Goal: Find specific page/section: Find specific page/section

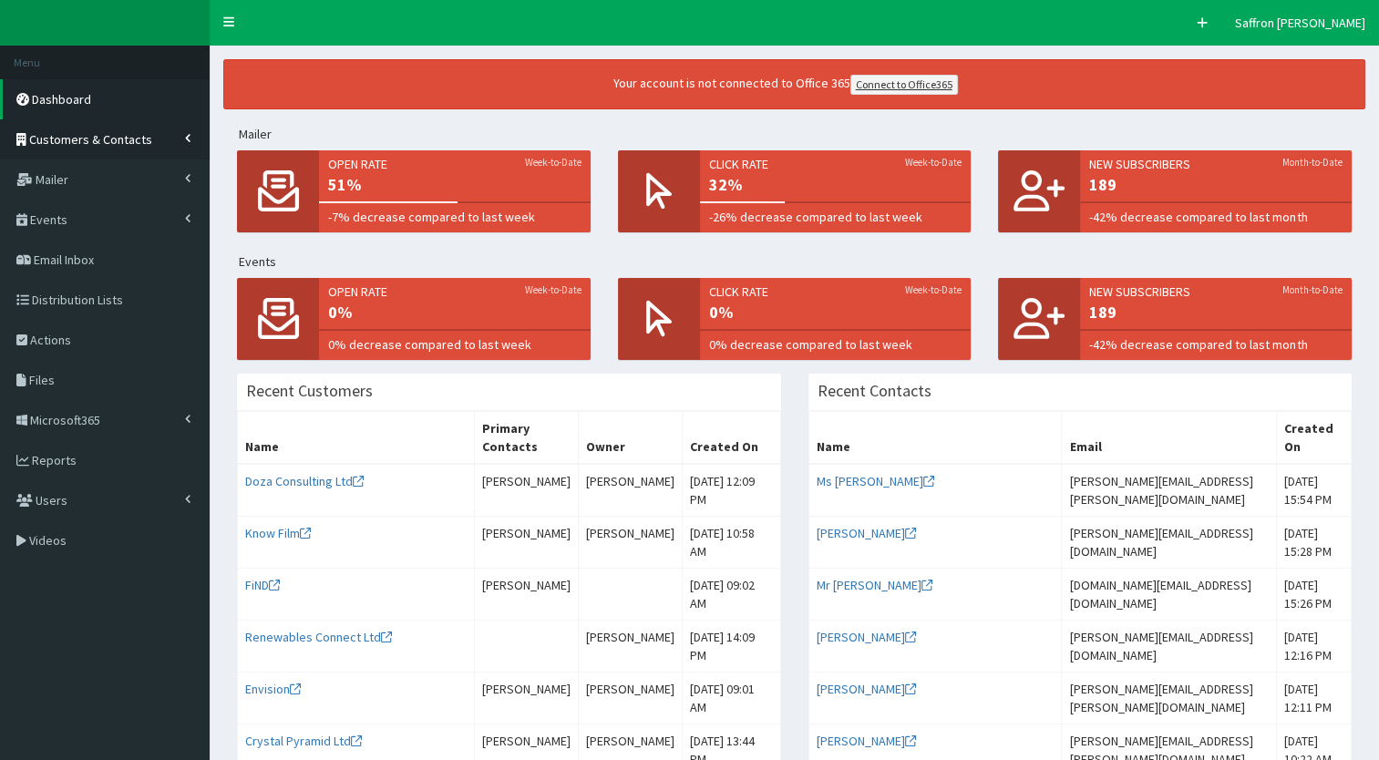
click at [88, 149] on link "Customers & Contacts" at bounding box center [105, 139] width 210 height 40
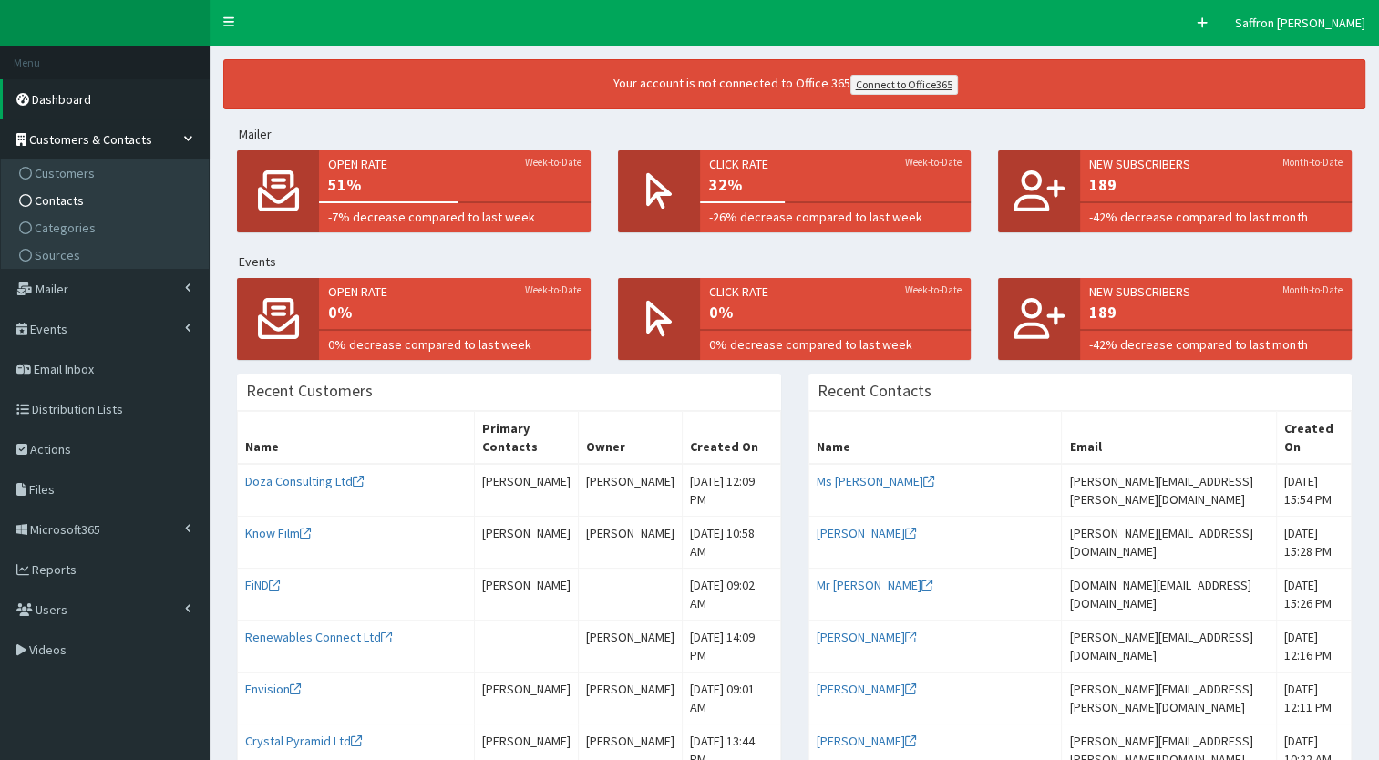
click at [61, 198] on span "Contacts" at bounding box center [59, 200] width 49 height 16
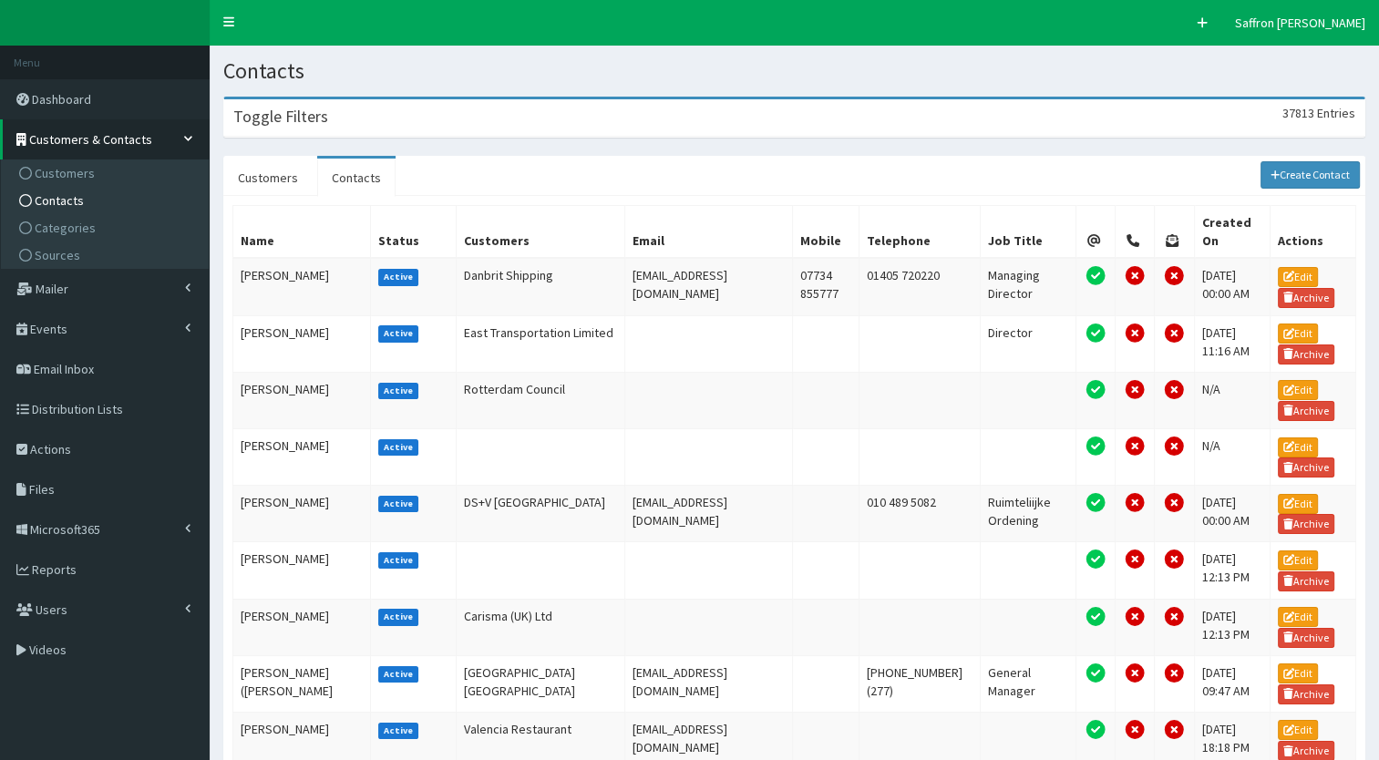
click at [480, 122] on div "Toggle Filters 37813 Entries" at bounding box center [794, 117] width 1141 height 37
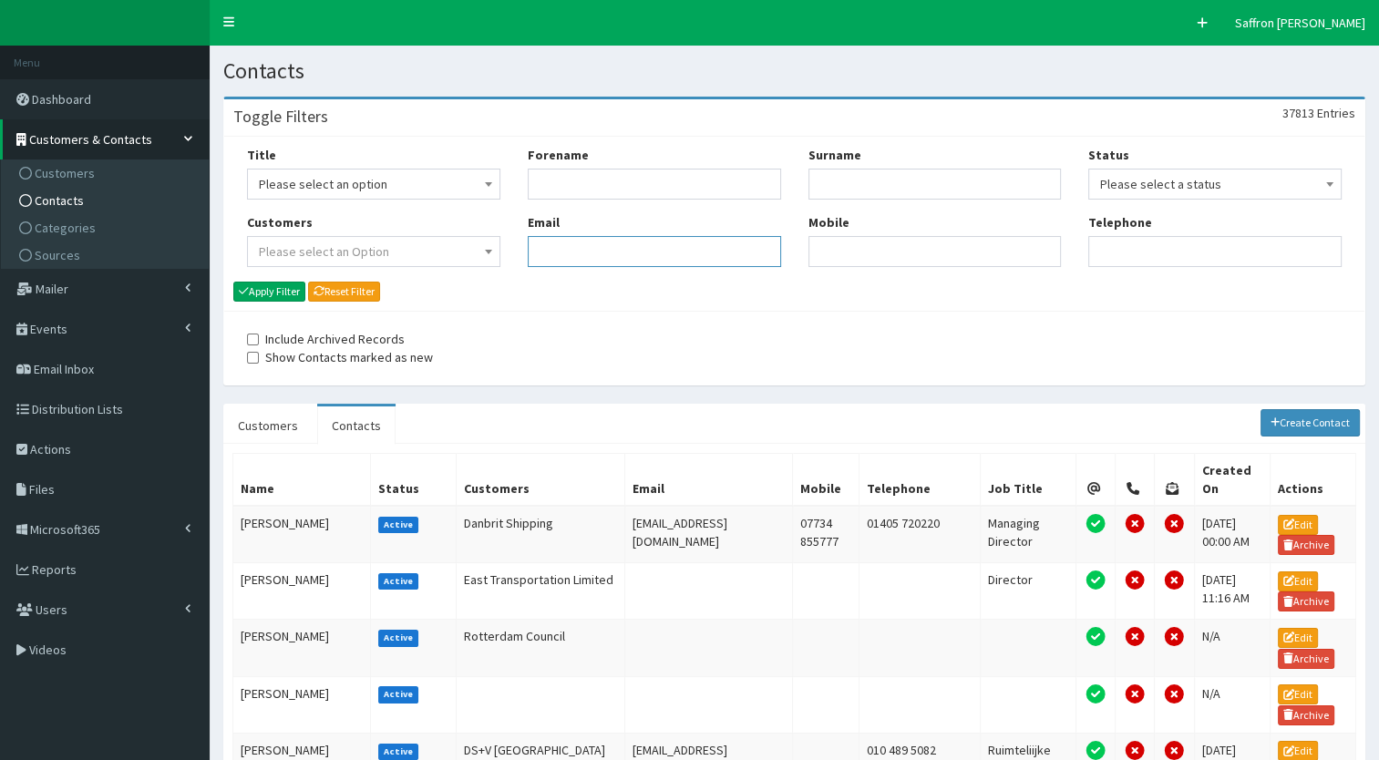
paste input "Stephanie.Sewell@runwithithull.co.uk"
type input "Stephanie.Sewell@runwithithull.co.uk"
click at [279, 291] on button "Apply Filter" at bounding box center [269, 292] width 72 height 20
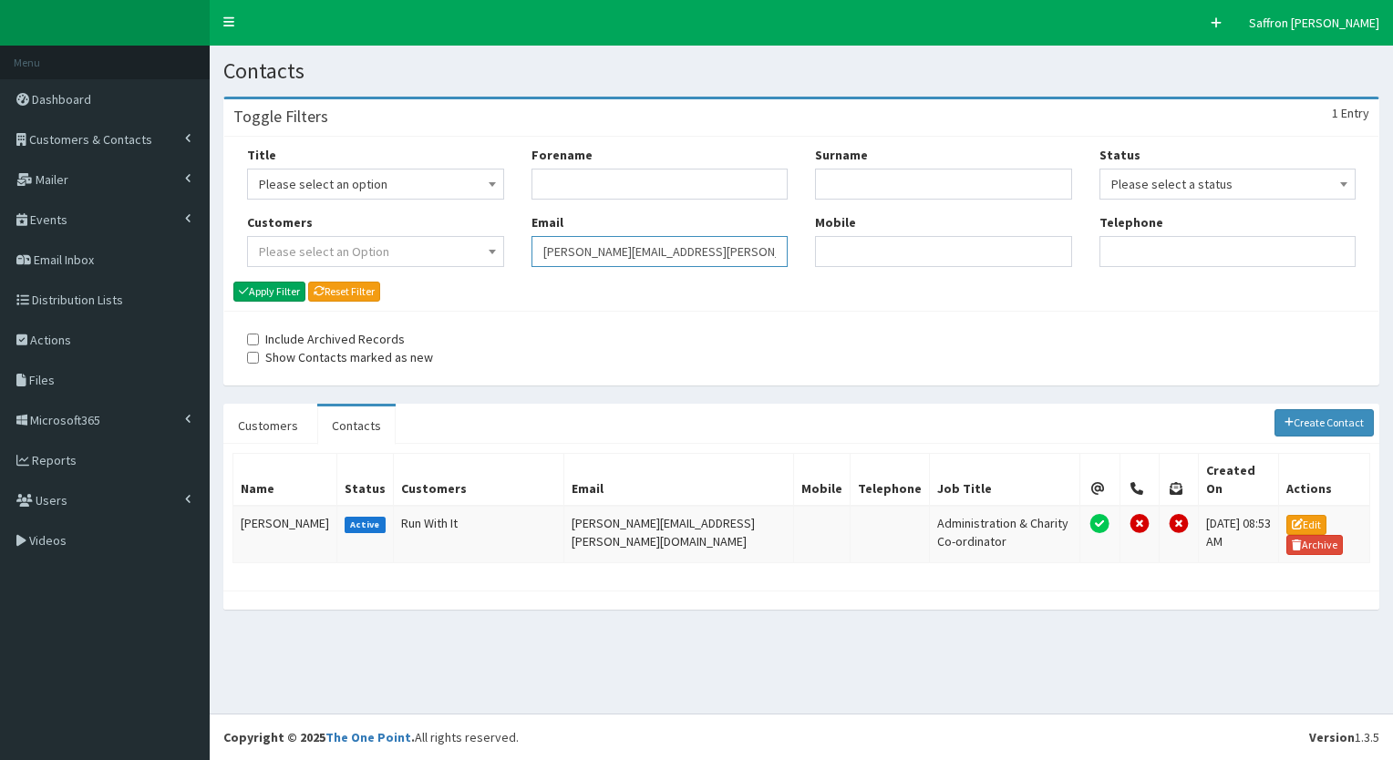
drag, startPoint x: 759, startPoint y: 253, endPoint x: 474, endPoint y: 245, distance: 285.5
click at [474, 245] on div "Title Please select an option Mr Mrs Ms Miss Dr MP QC MBE MEP CBE" at bounding box center [801, 213] width 1136 height 135
paste input "lorna.leach@tigerstrust.co.uk"
type input "lorna.leach@tigerstrust.co.uk"
click at [284, 289] on button "Apply Filter" at bounding box center [269, 292] width 72 height 20
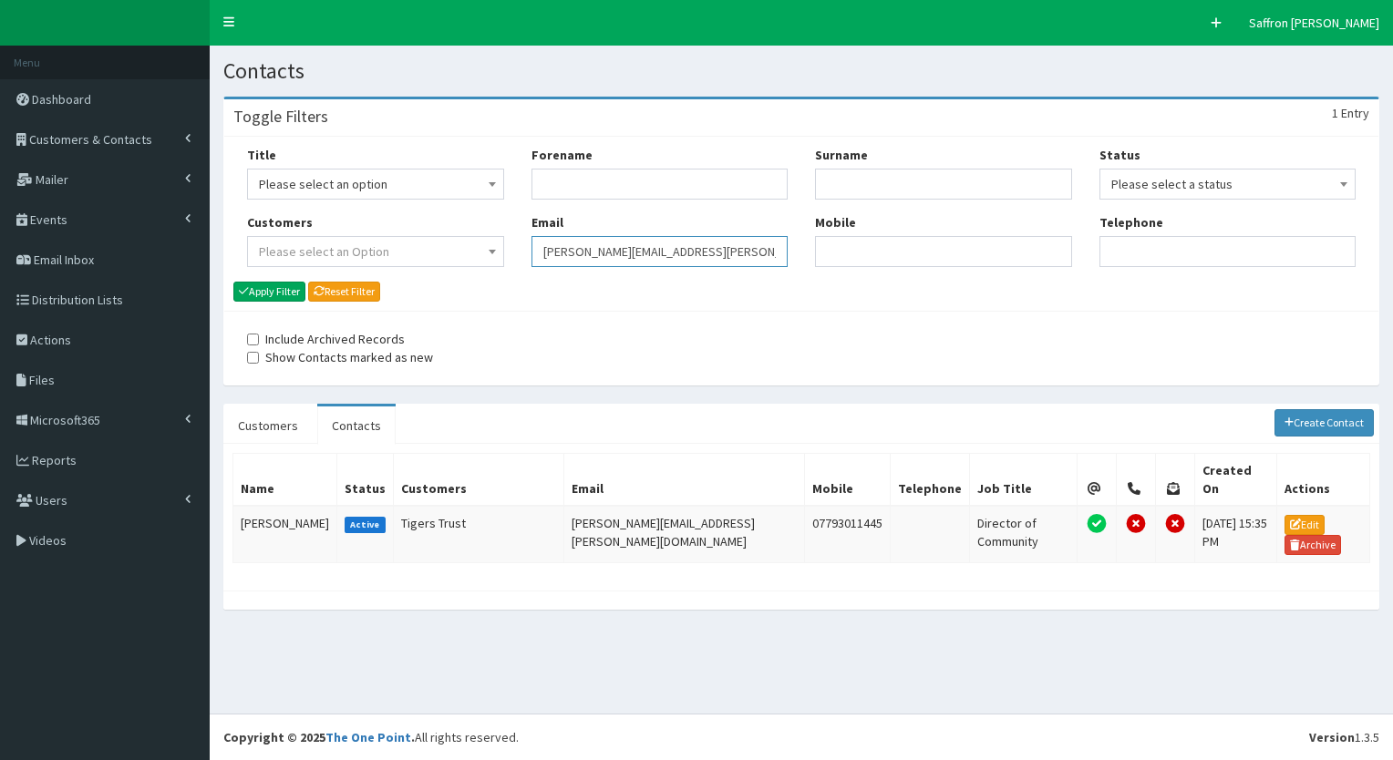
drag, startPoint x: 0, startPoint y: 0, endPoint x: 481, endPoint y: 273, distance: 553.2
click at [481, 273] on div "Title Please select an option Mr Mrs Ms Miss Dr MP QC MBE MEP CBE" at bounding box center [801, 213] width 1136 height 135
paste input "andrew.clark@wearehullcity.co.uk"
type input "[PERSON_NAME][EMAIL_ADDRESS][PERSON_NAME][DOMAIN_NAME]"
click at [287, 294] on button "Apply Filter" at bounding box center [269, 292] width 72 height 20
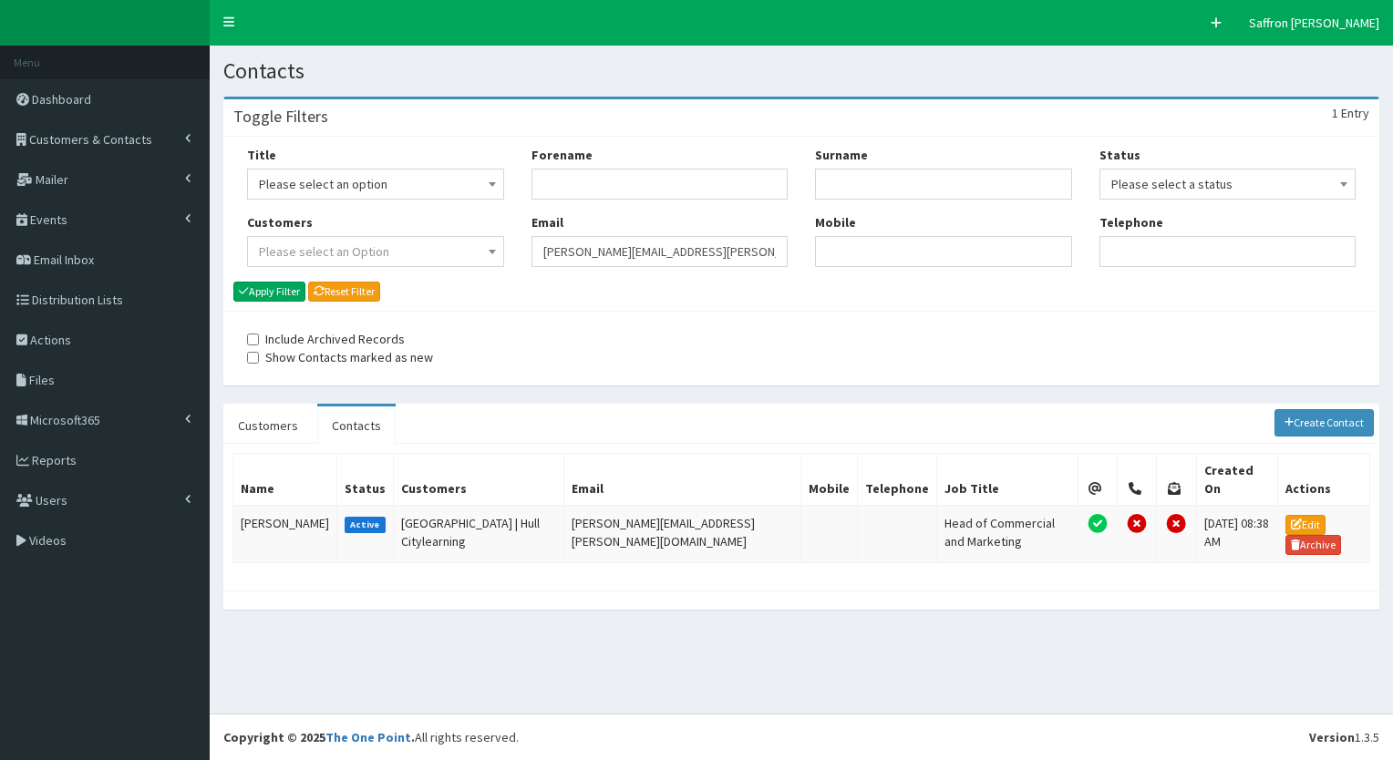
click at [510, 210] on div "Title Please select an option Mr Mrs Ms Miss Dr MP QC MBE MEP CBE" at bounding box center [801, 213] width 1136 height 135
paste input "[EMAIL_ADDRESS][PERSON_NAME][DOMAIN_NAME]"
type input "[EMAIL_ADDRESS][PERSON_NAME][DOMAIN_NAME]"
click at [286, 296] on button "Apply Filter" at bounding box center [269, 292] width 72 height 20
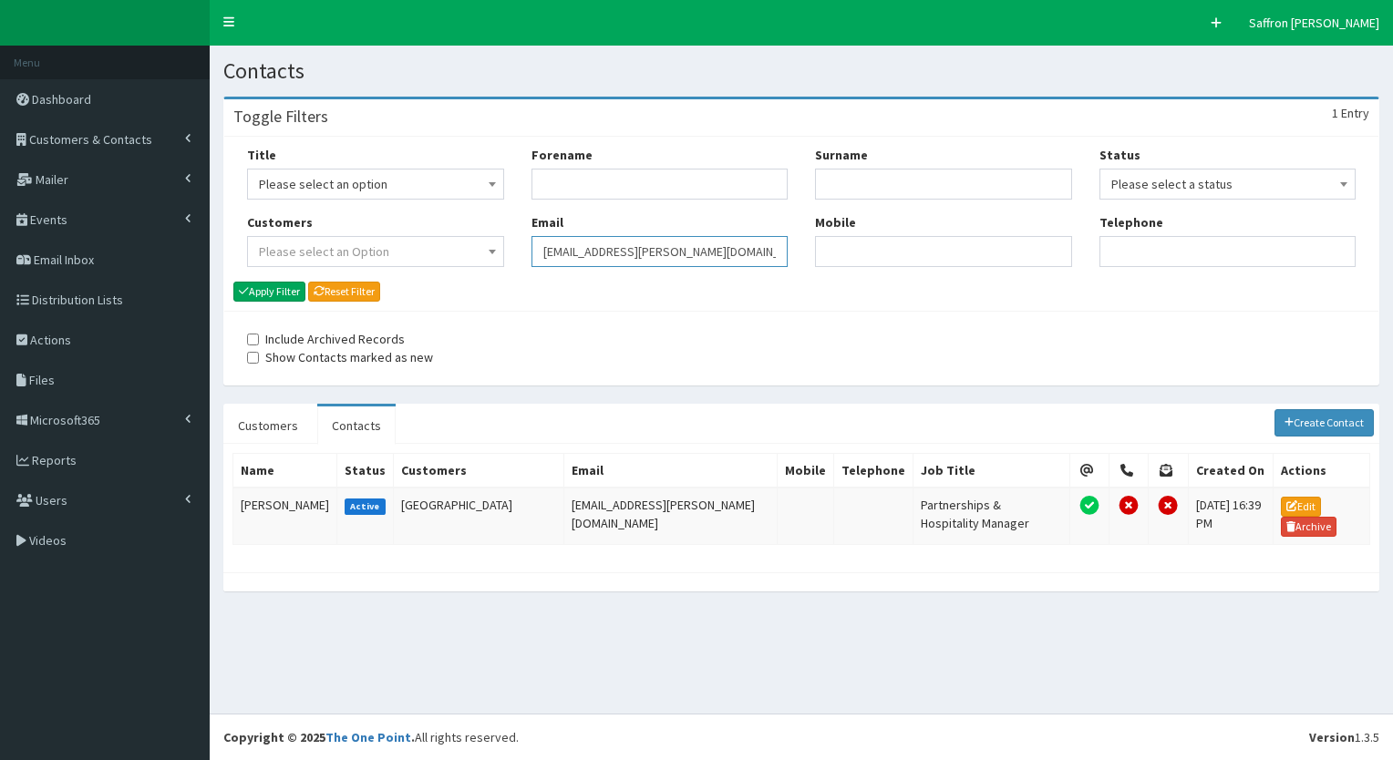
drag, startPoint x: 0, startPoint y: 0, endPoint x: 540, endPoint y: 235, distance: 588.8
click at [540, 235] on div "Email claire.burton@wearehullcity.co.uk" at bounding box center [660, 240] width 257 height 54
paste input "andrew.clark@wearehullcity.co.uk"
type input "andrew.clark@wearehullcity.co.uk"
click at [288, 288] on button "Apply Filter" at bounding box center [269, 292] width 72 height 20
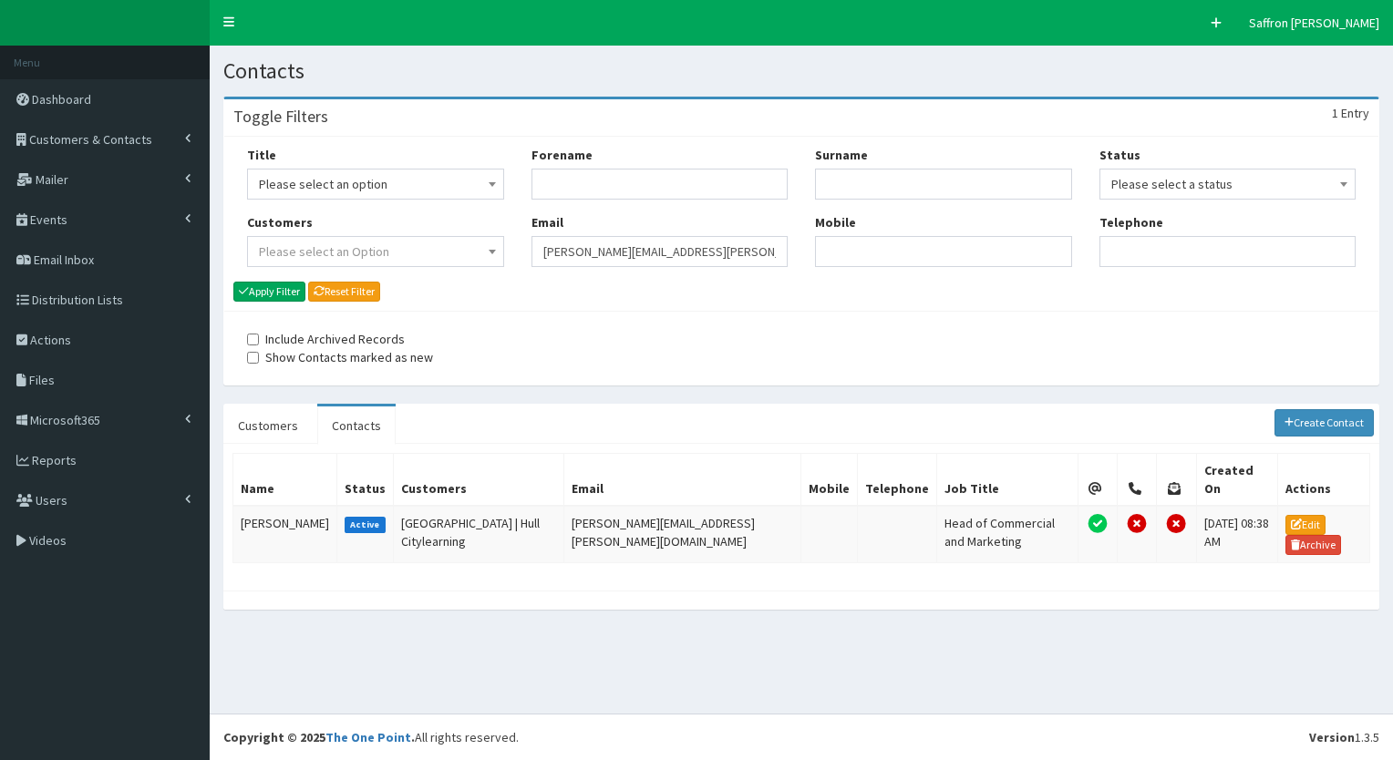
click at [548, 260] on input "[PERSON_NAME][EMAIL_ADDRESS][PERSON_NAME][DOMAIN_NAME]" at bounding box center [660, 251] width 257 height 31
type input "a"
paste input "[PERSON_NAME][EMAIL_ADDRESS][PERSON_NAME][DOMAIN_NAME]"
type input "[PERSON_NAME][EMAIL_ADDRESS][PERSON_NAME][DOMAIN_NAME]"
click at [273, 296] on button "Apply Filter" at bounding box center [269, 292] width 72 height 20
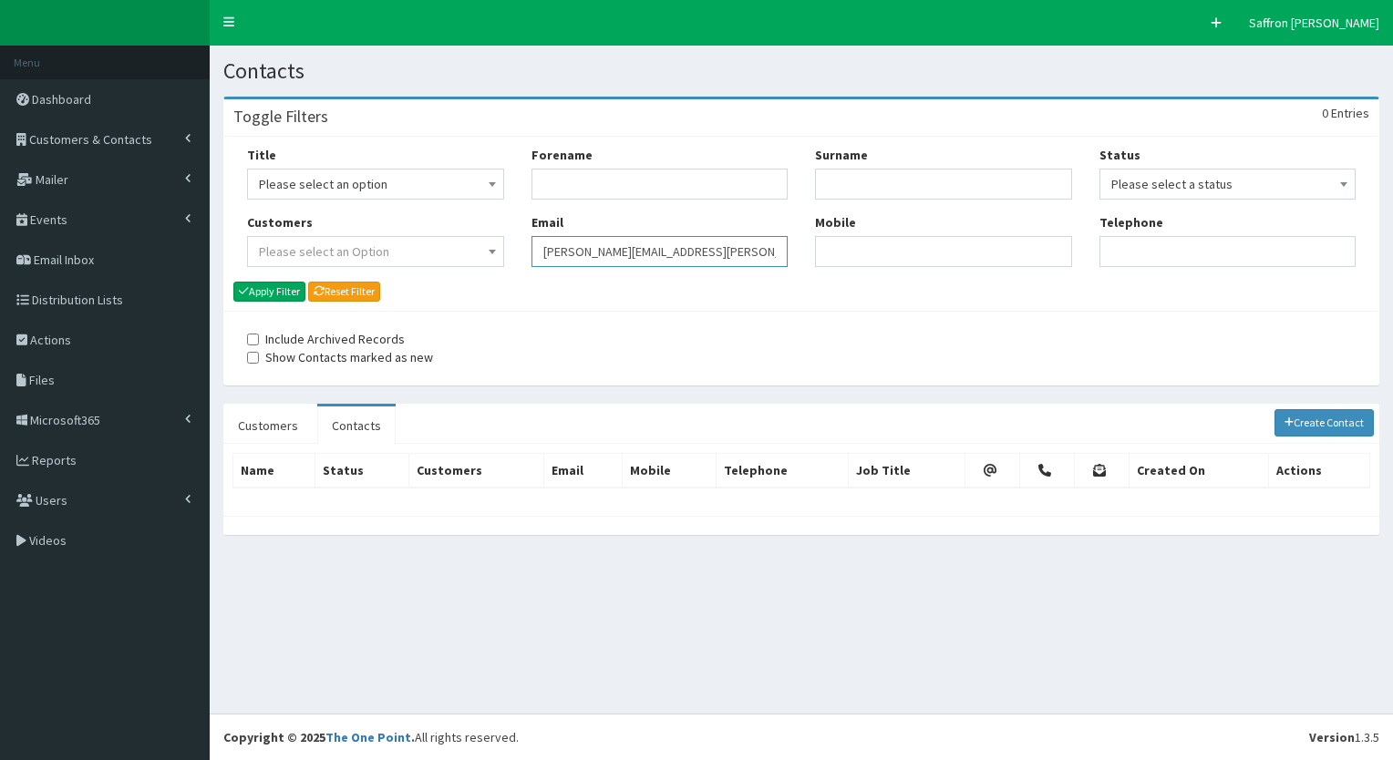
drag, startPoint x: 697, startPoint y: 252, endPoint x: 509, endPoint y: 227, distance: 189.4
click at [509, 227] on div "Title Please select an option Mr Mrs Ms Miss Dr MP QC MBE MEP CBE" at bounding box center [801, 213] width 1136 height 135
paste input "callum.rees@abports.co.uk"
type input "callum.rees@abports.co.uk"
click at [288, 286] on button "Apply Filter" at bounding box center [269, 292] width 72 height 20
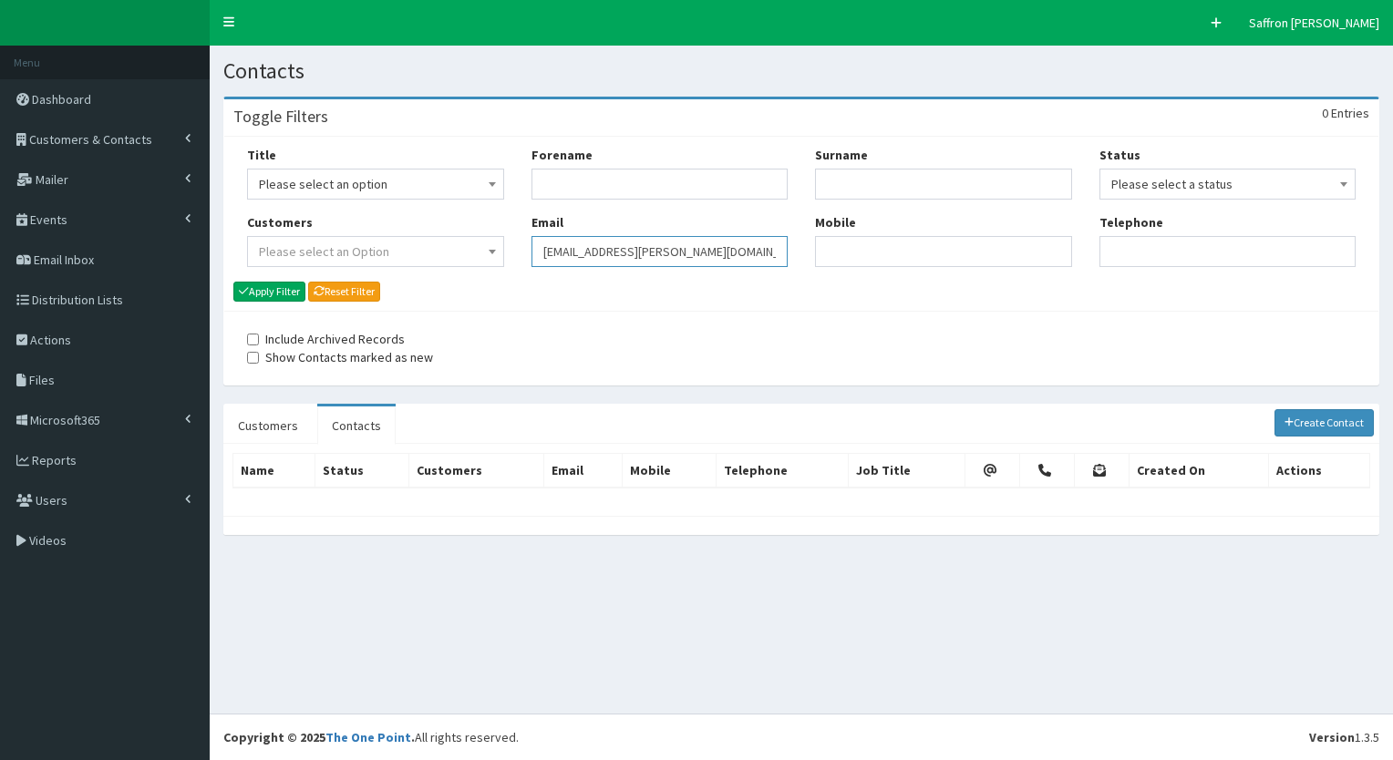
drag, startPoint x: 0, startPoint y: 0, endPoint x: 565, endPoint y: 243, distance: 615.1
click at [565, 243] on input "[EMAIL_ADDRESS][PERSON_NAME][DOMAIN_NAME]" at bounding box center [660, 251] width 257 height 31
type input "c"
click at [576, 237] on input "Email" at bounding box center [660, 251] width 257 height 31
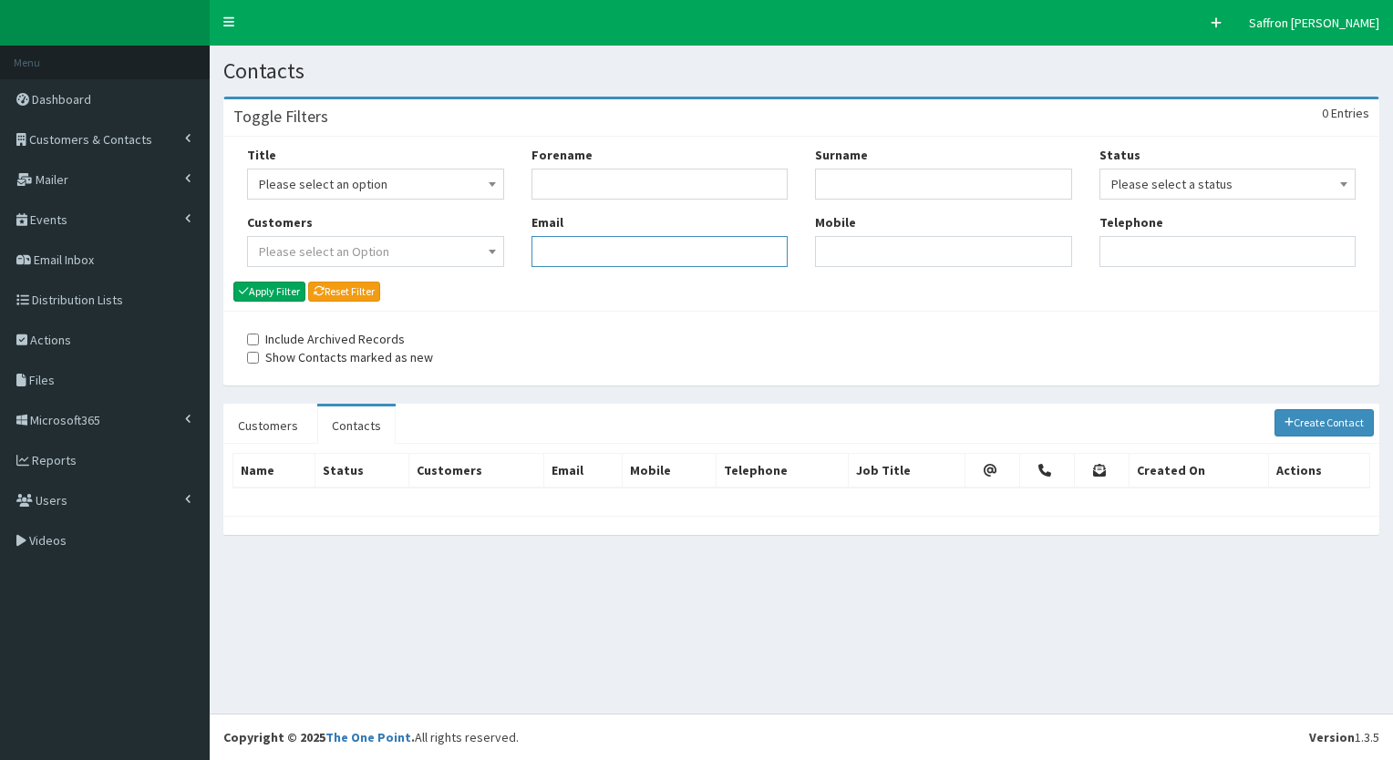
paste input "[PERSON_NAME][EMAIL_ADDRESS][PERSON_NAME][DOMAIN_NAME]"
type input "[PERSON_NAME][EMAIL_ADDRESS][PERSON_NAME][DOMAIN_NAME]"
click at [282, 284] on button "Apply Filter" at bounding box center [269, 292] width 72 height 20
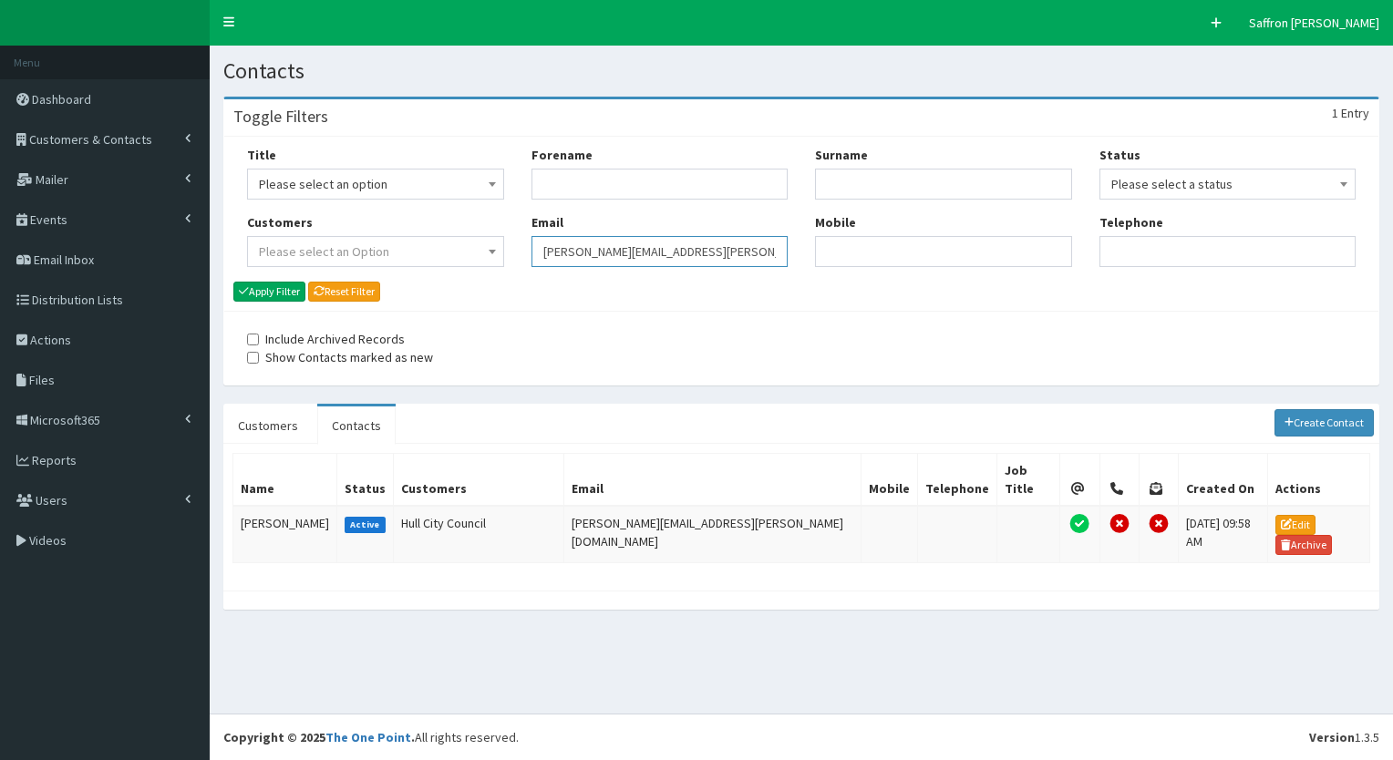
drag, startPoint x: 675, startPoint y: 254, endPoint x: 544, endPoint y: 235, distance: 131.8
click at [544, 235] on div "Email lisa.king@hullcc.gov.uk" at bounding box center [660, 240] width 257 height 54
type input "l"
paste input "Daniel.Rist@rsmuk.com"
type input "Daniel.Rist@rsmuk.com"
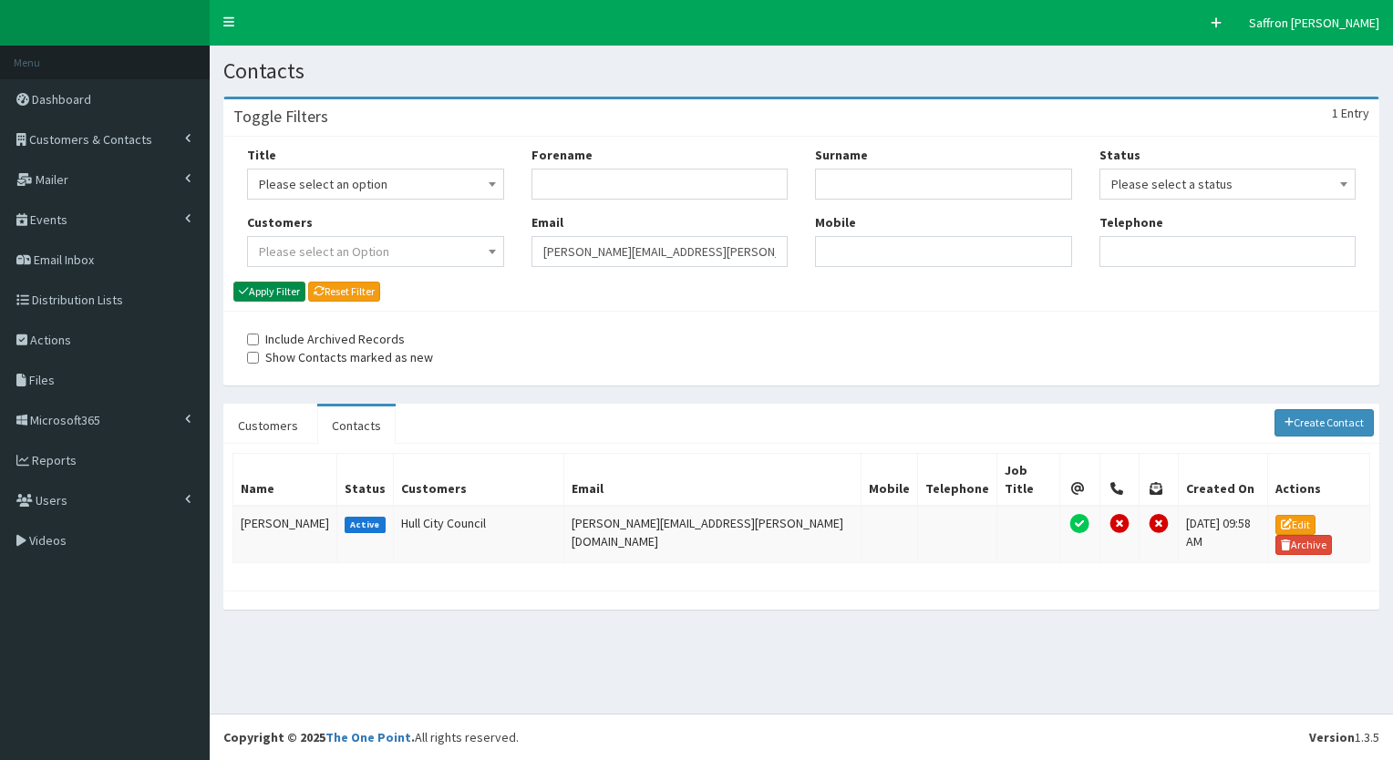
click at [271, 284] on button "Apply Filter" at bounding box center [269, 292] width 72 height 20
drag, startPoint x: 0, startPoint y: 0, endPoint x: 472, endPoint y: 253, distance: 536.0
click at [472, 253] on div "Title Please select an option Mr Mrs Ms Miss Dr MP QC MBE MEP CBE" at bounding box center [801, 213] width 1136 height 135
paste input "Andrew.pyne@tmc3.co.uk"
type input "Andrew.pyne@tmc3.co.uk"
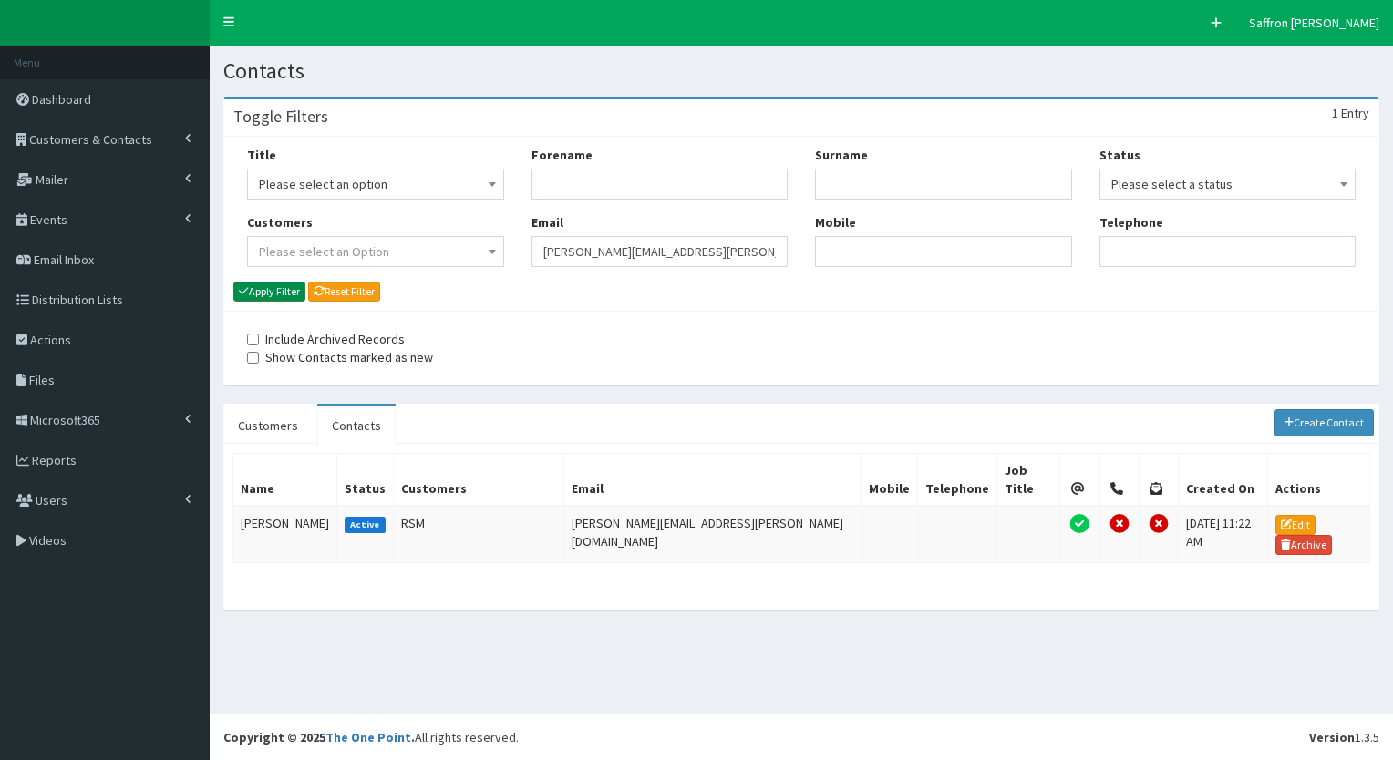
click at [283, 290] on button "Apply Filter" at bounding box center [269, 292] width 72 height 20
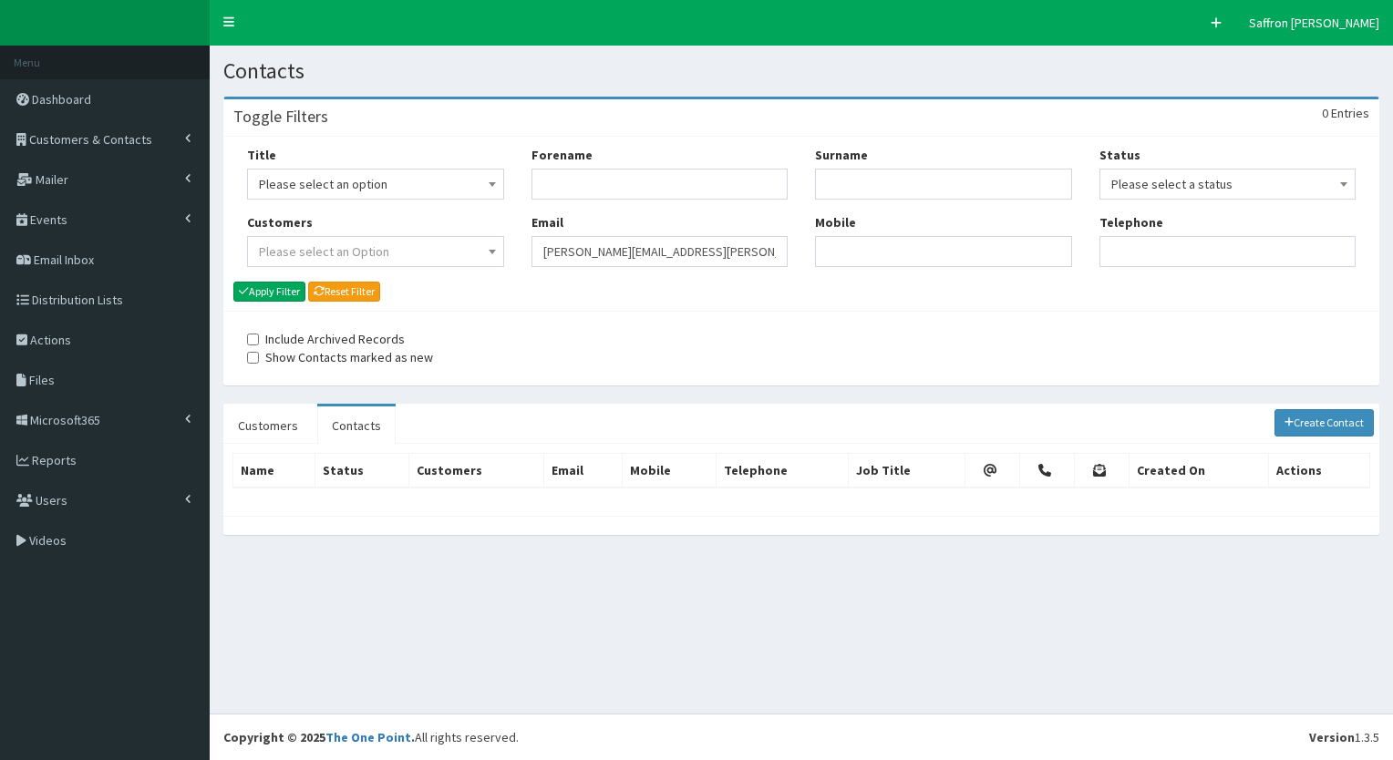
click at [510, 243] on div "Title Please select an option Mr Mrs Ms Miss Dr MP QC MBE MEP CBE" at bounding box center [801, 213] width 1136 height 135
paste input "Claire.Lee@Hull-College.ac.uk"
type input "Claire.Lee@Hull-College.ac.uk"
click at [288, 294] on button "Apply Filter" at bounding box center [269, 292] width 72 height 20
drag, startPoint x: 0, startPoint y: 0, endPoint x: 492, endPoint y: 232, distance: 544.5
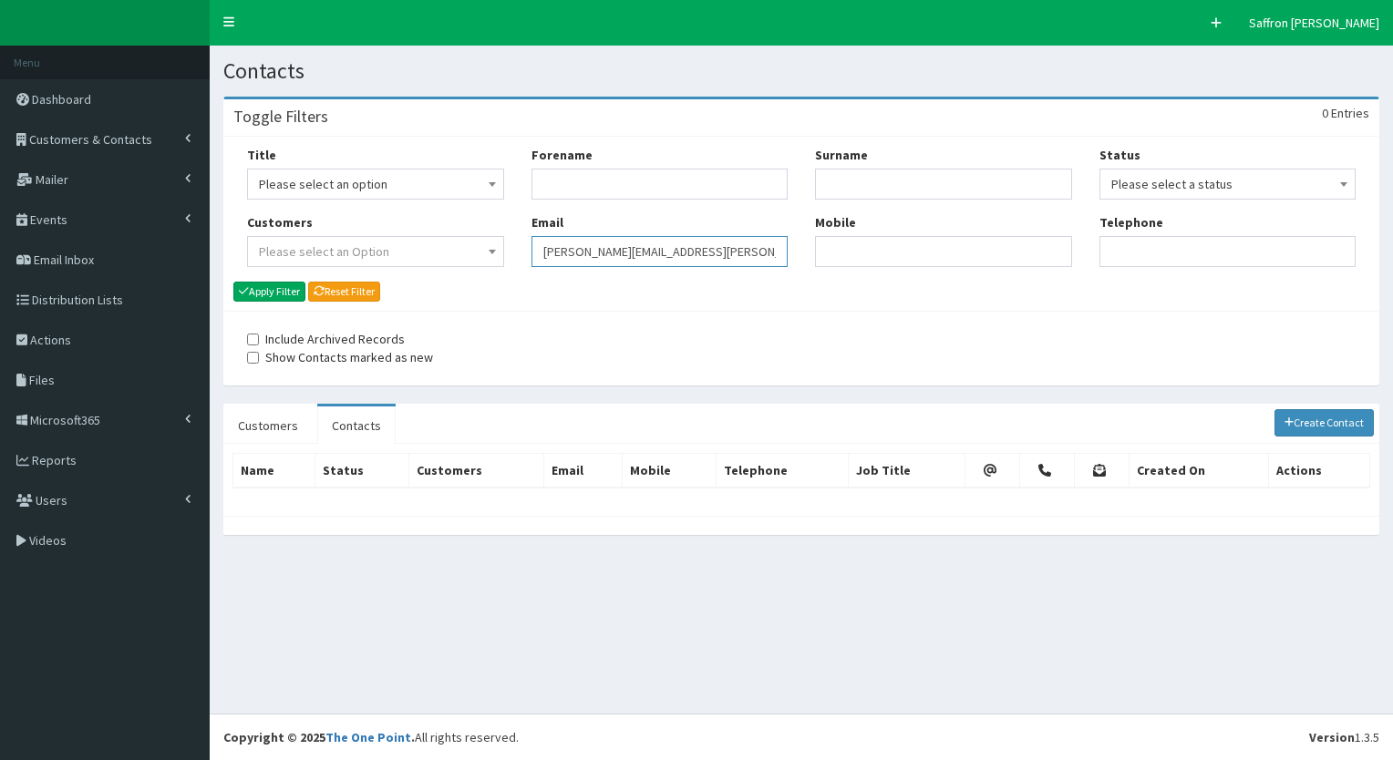
click at [492, 232] on div "Title Please select an option Mr Mrs Ms Miss Dr MP QC MBE MEP CBE" at bounding box center [801, 213] width 1136 height 135
paste input "[PERSON_NAME][EMAIL_ADDRESS][PERSON_NAME][DOMAIN_NAME]"
type input "[PERSON_NAME][EMAIL_ADDRESS][PERSON_NAME][DOMAIN_NAME]"
click at [268, 286] on button "Apply Filter" at bounding box center [269, 292] width 72 height 20
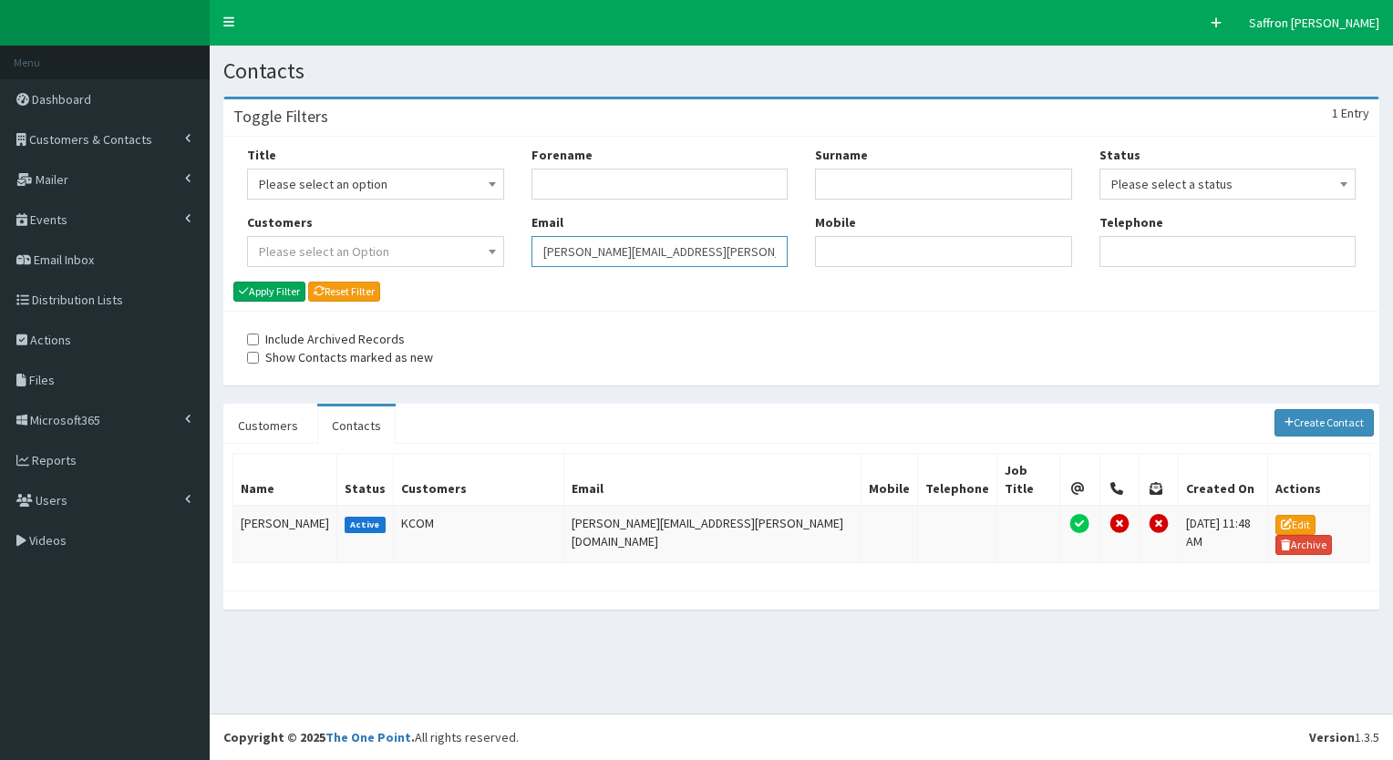
drag, startPoint x: 0, startPoint y: 0, endPoint x: 501, endPoint y: 235, distance: 553.9
click at [501, 235] on div "Title Please select an option Mr Mrs Ms Miss Dr MP QC MBE MEP CBE" at bounding box center [801, 213] width 1136 height 135
paste input "zoe.spoose@kcom.com"
type input "zoe.spoose@kcom.com"
click at [281, 292] on button "Apply Filter" at bounding box center [269, 292] width 72 height 20
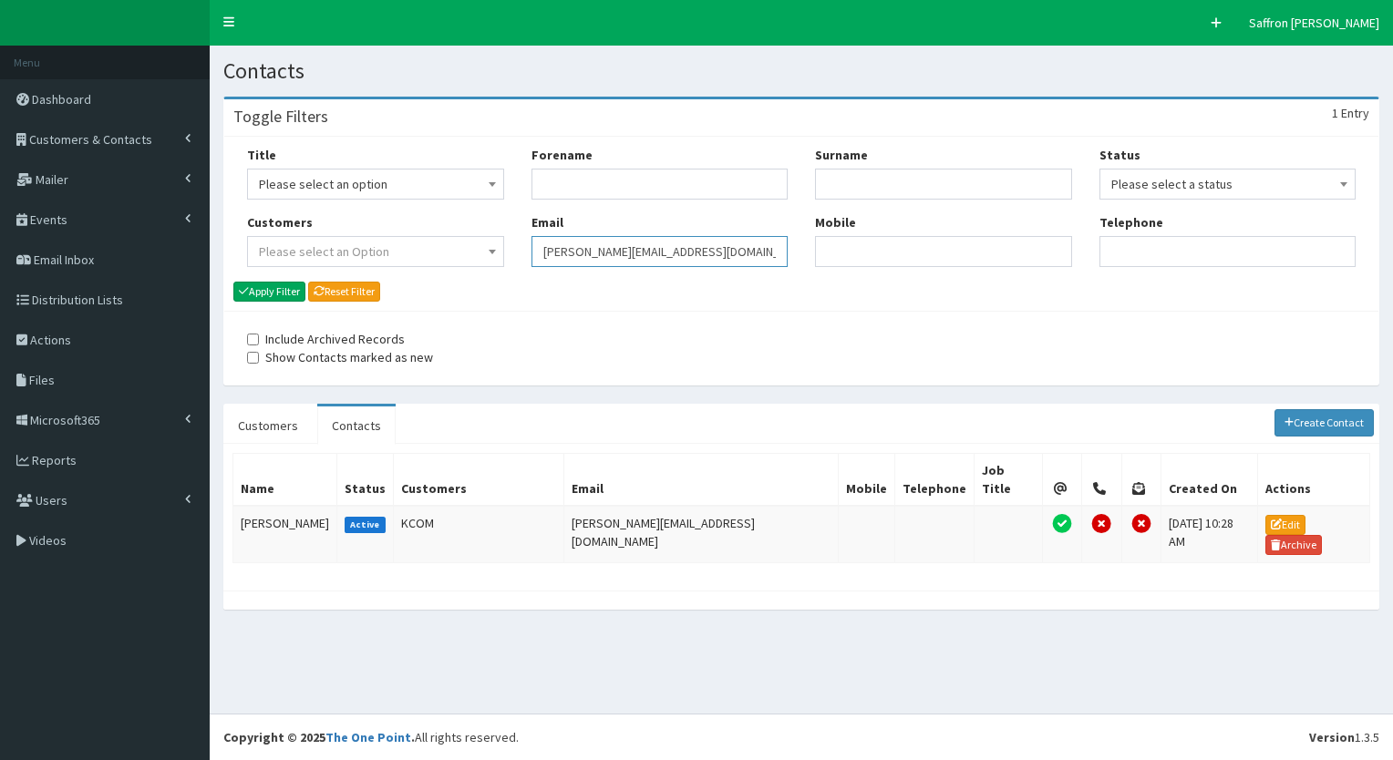
drag, startPoint x: 0, startPoint y: 0, endPoint x: 457, endPoint y: 243, distance: 517.6
click at [457, 243] on div "Title Please select an option Mr Mrs Ms Miss Dr MP QC MBE MEP CBE" at bounding box center [801, 213] width 1136 height 135
paste input "Natalie.allen@reckitt.com"
type input "Natalie.allen@reckitt.com"
click at [264, 297] on button "Apply Filter" at bounding box center [269, 292] width 72 height 20
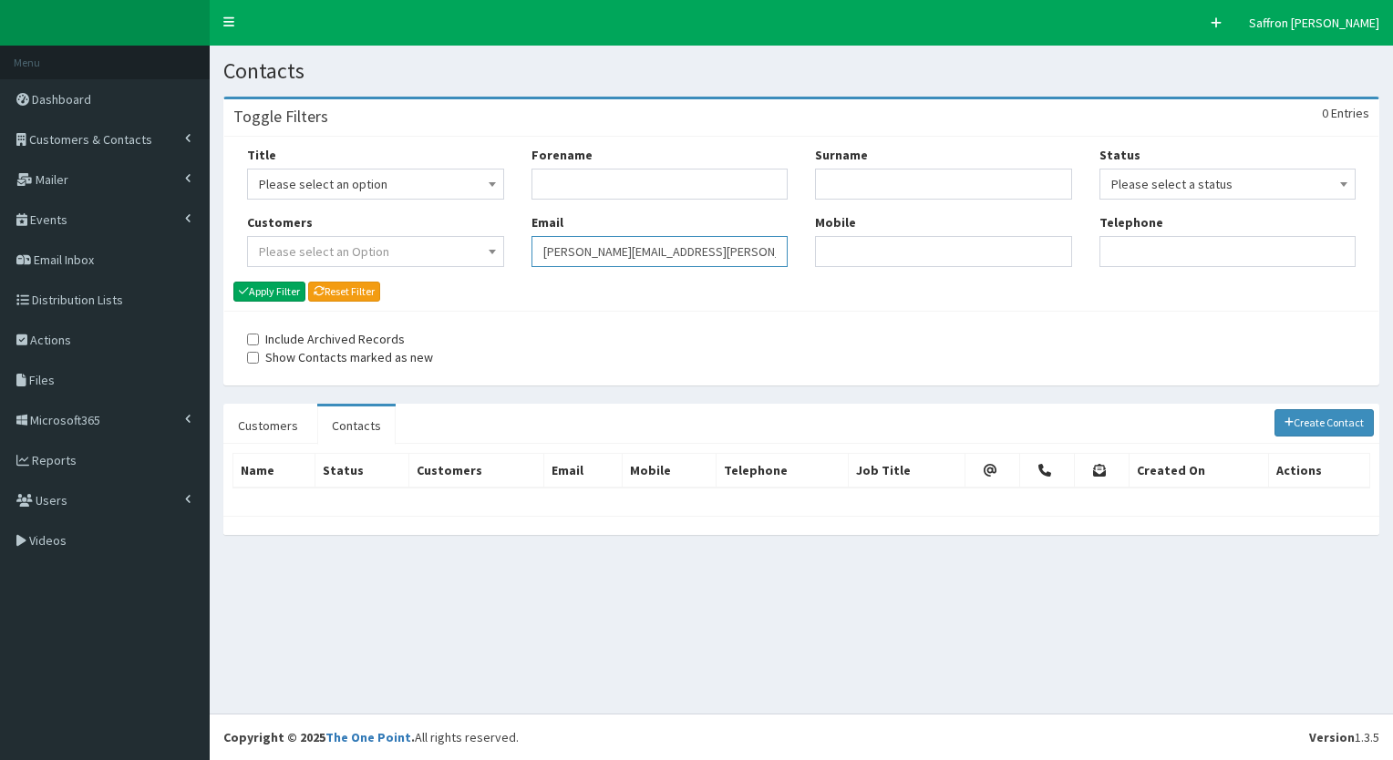
drag, startPoint x: 0, startPoint y: 0, endPoint x: 509, endPoint y: 247, distance: 565.6
click at [509, 247] on div "Title Please select an option Mr Mrs Ms Miss Dr MP QC MBE MEP CBE" at bounding box center [801, 213] width 1136 height 135
paste input "Olivia.davies@reckitt.com"
type input "Olivia.davies@reckitt.com"
click at [271, 290] on button "Apply Filter" at bounding box center [269, 292] width 72 height 20
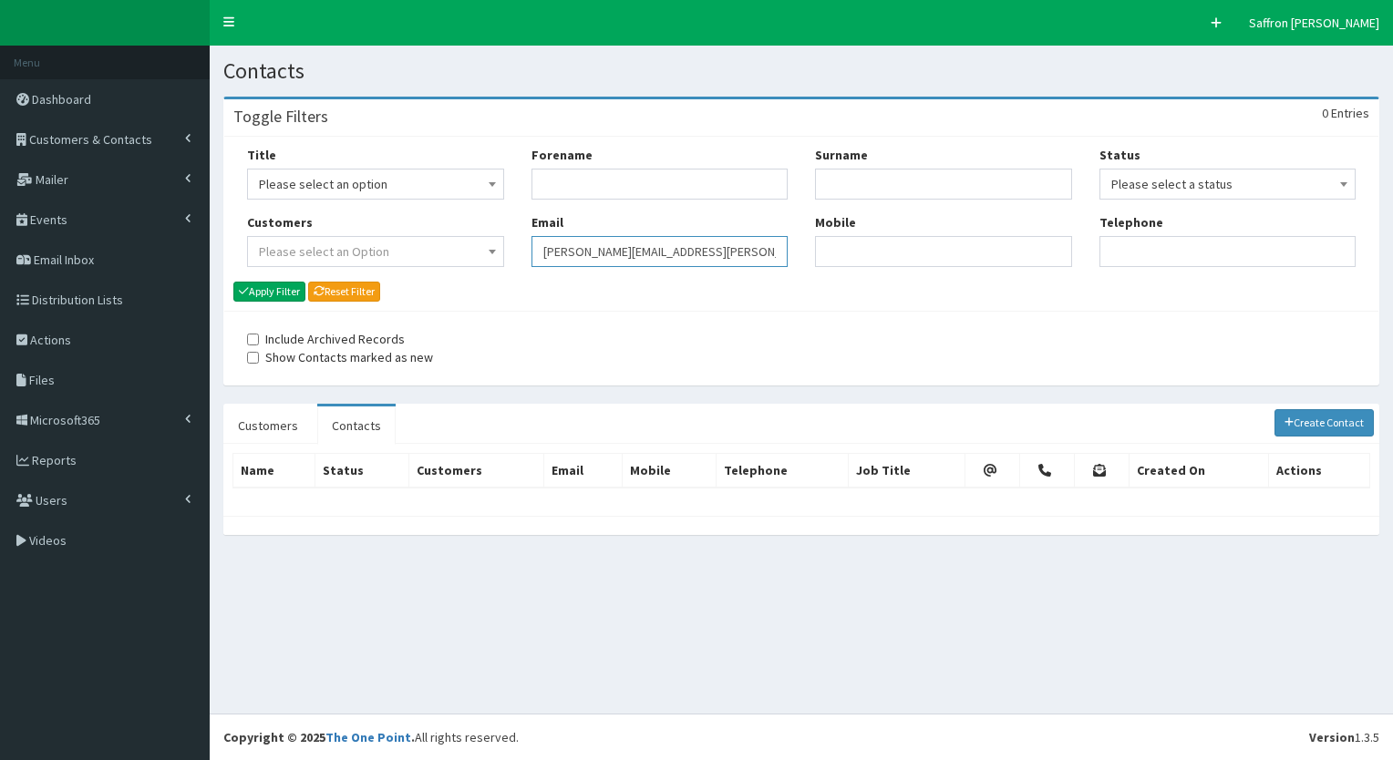
drag, startPoint x: 0, startPoint y: 0, endPoint x: 439, endPoint y: 256, distance: 508.7
click at [439, 256] on div "Title Please select an option Mr Mrs Ms Miss Dr MP QC MBE MEP CBE" at bounding box center [801, 213] width 1136 height 135
paste input "[PERSON_NAME][EMAIL_ADDRESS][PERSON_NAME][PERSON_NAME][DOMAIN_NAME]"
type input "[PERSON_NAME][EMAIL_ADDRESS][PERSON_NAME][PERSON_NAME][DOMAIN_NAME]"
click at [281, 290] on button "Apply Filter" at bounding box center [269, 292] width 72 height 20
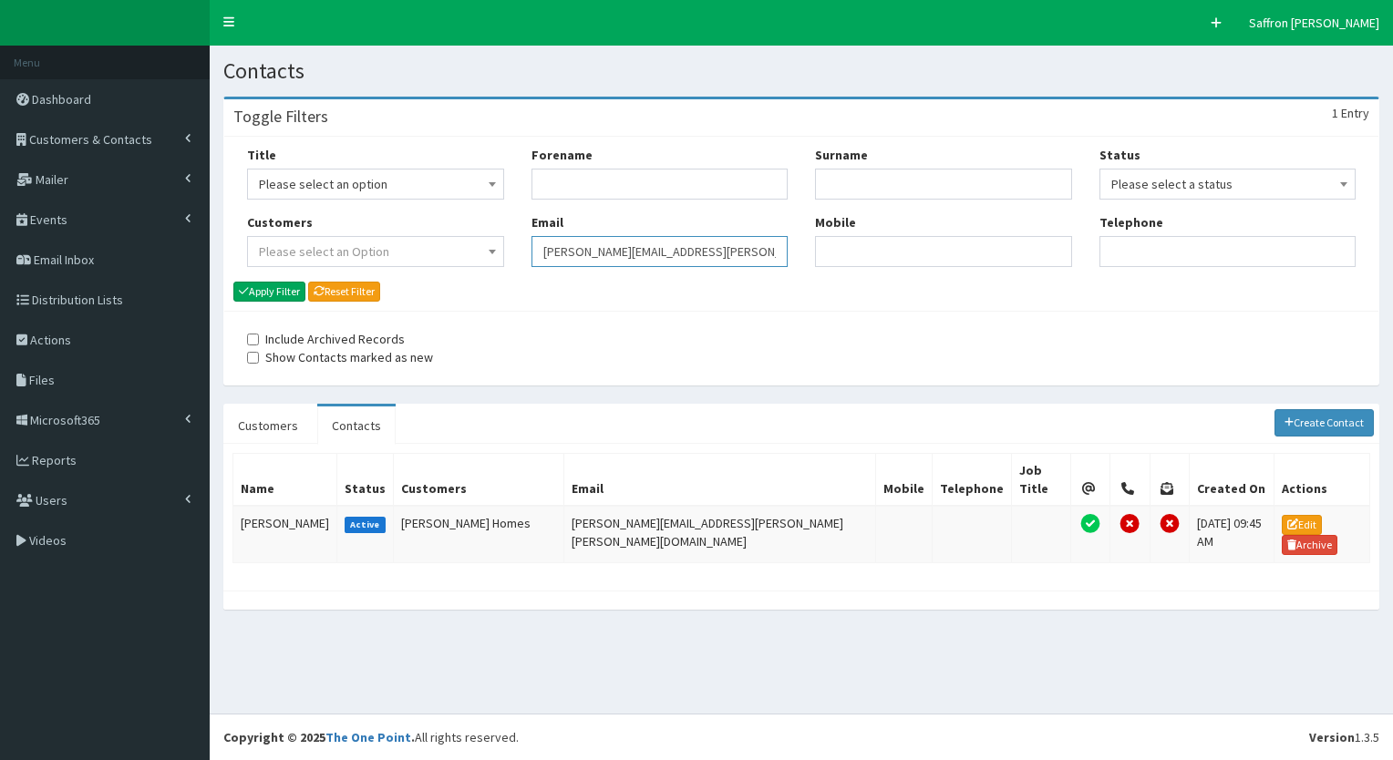
drag, startPoint x: 0, startPoint y: 0, endPoint x: 499, endPoint y: 262, distance: 563.2
click at [499, 262] on div "Title Please select an option Mr Mrs Ms Miss Dr MP QC MBE MEP CBE" at bounding box center [801, 213] width 1136 height 135
paste input "[EMAIL_ADDRESS][DOMAIN_NAME]"
type input "[EMAIL_ADDRESS][DOMAIN_NAME]"
click at [277, 289] on button "Apply Filter" at bounding box center [269, 292] width 72 height 20
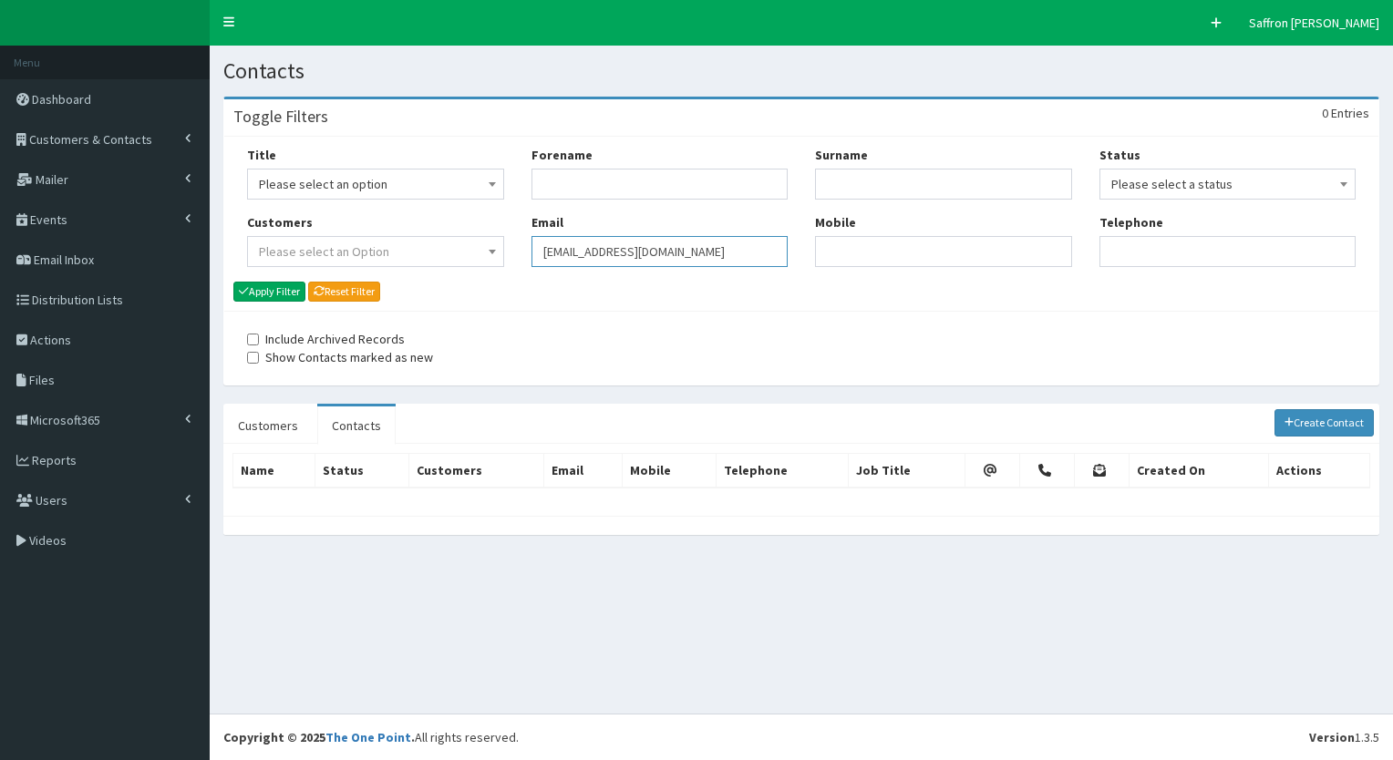
drag, startPoint x: 492, startPoint y: 249, endPoint x: 460, endPoint y: 243, distance: 32.4
click at [460, 243] on div "Title Please select an option Mr Mrs Ms Miss Dr MP QC MBE MEP CBE" at bounding box center [801, 213] width 1136 height 135
